Goal: Information Seeking & Learning: Learn about a topic

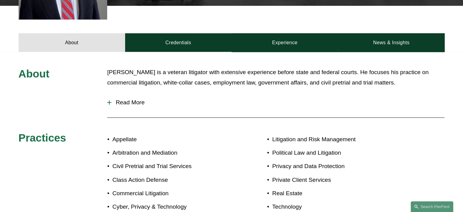
scroll to position [221, 0]
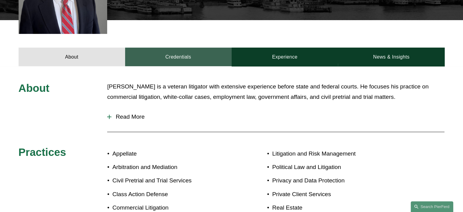
click at [181, 66] on link "Credentials" at bounding box center [178, 57] width 107 height 18
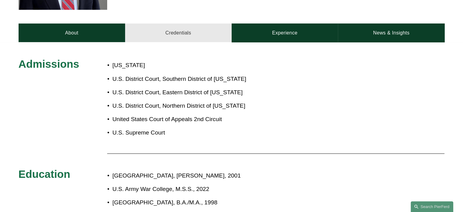
scroll to position [263, 0]
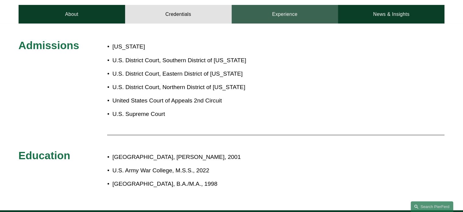
click at [249, 14] on link "Experience" at bounding box center [285, 14] width 107 height 18
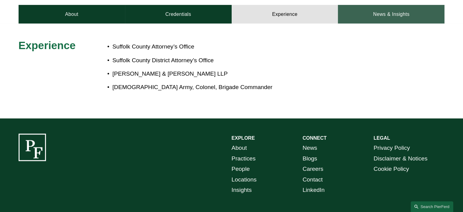
click at [374, 13] on link "News & Insights" at bounding box center [391, 14] width 107 height 18
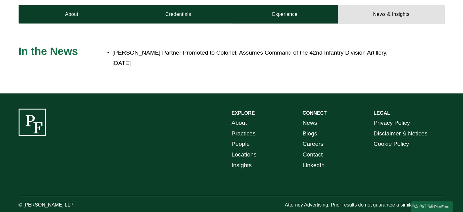
click at [268, 54] on link "[PERSON_NAME] Partner Promoted to Colonel, Assumes Command of the 42nd Infantry…" at bounding box center [249, 52] width 274 height 6
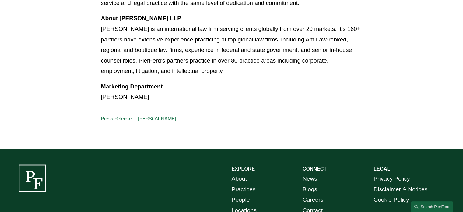
scroll to position [515, 0]
